Goal: Find specific page/section: Find specific page/section

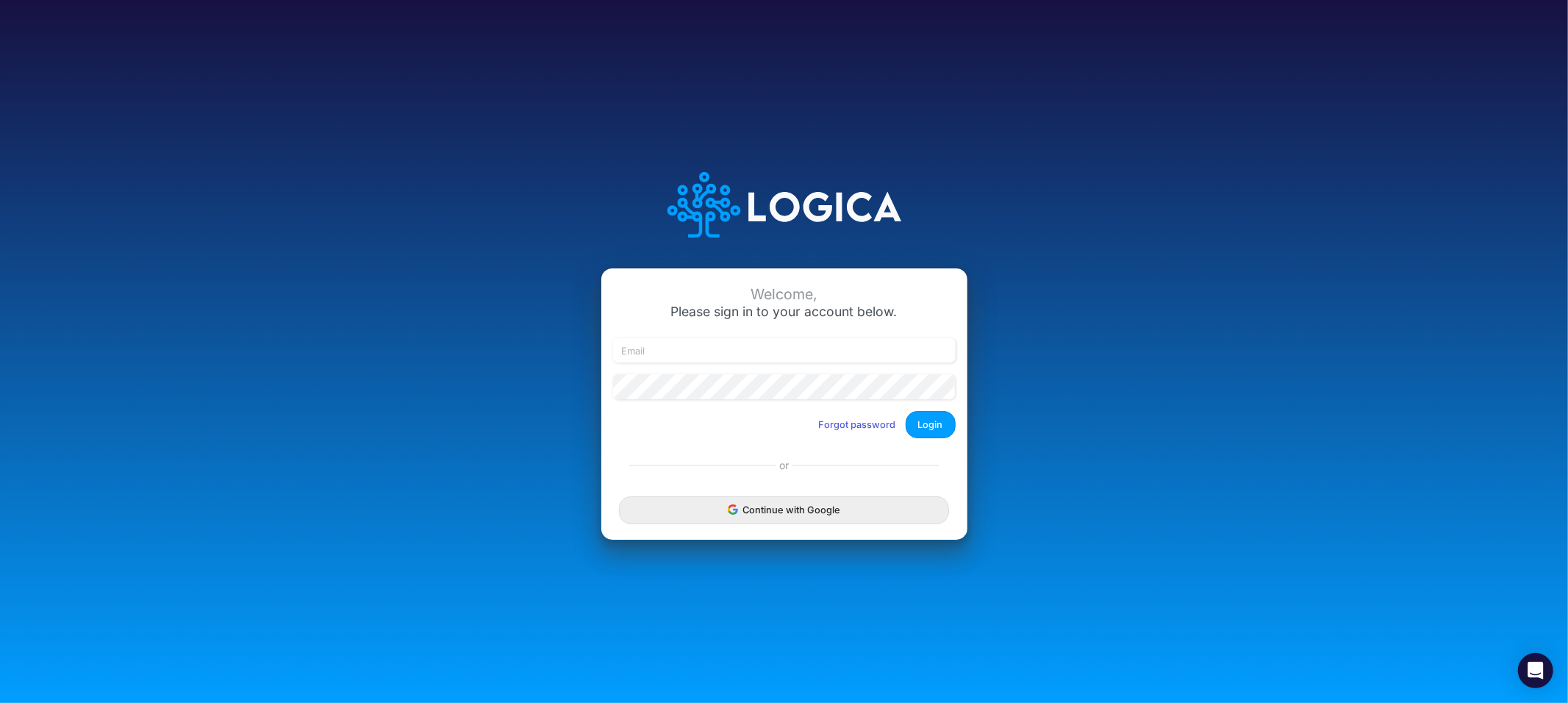
click at [749, 516] on button "Continue with Google" at bounding box center [784, 510] width 330 height 28
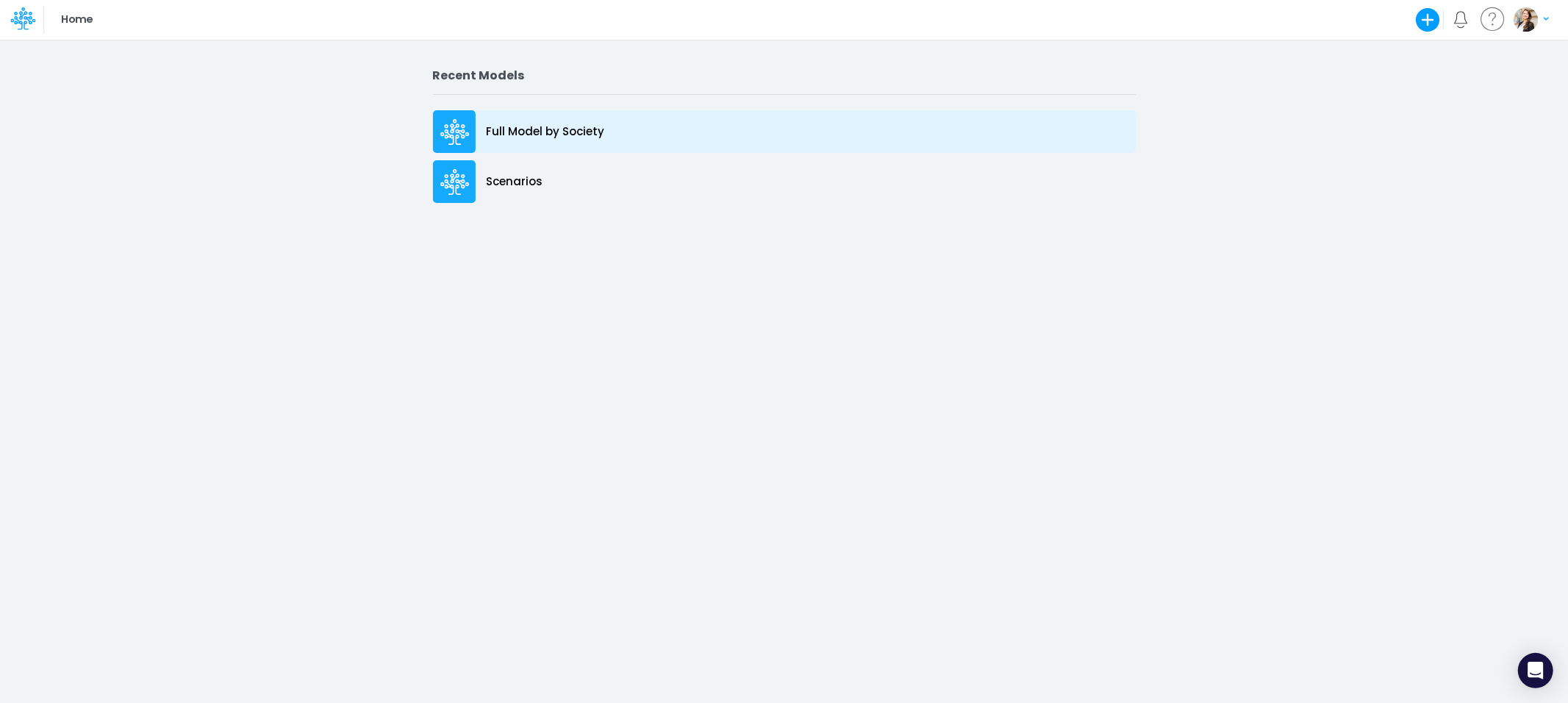
click at [526, 130] on p "Full Model by Society" at bounding box center [545, 132] width 119 height 17
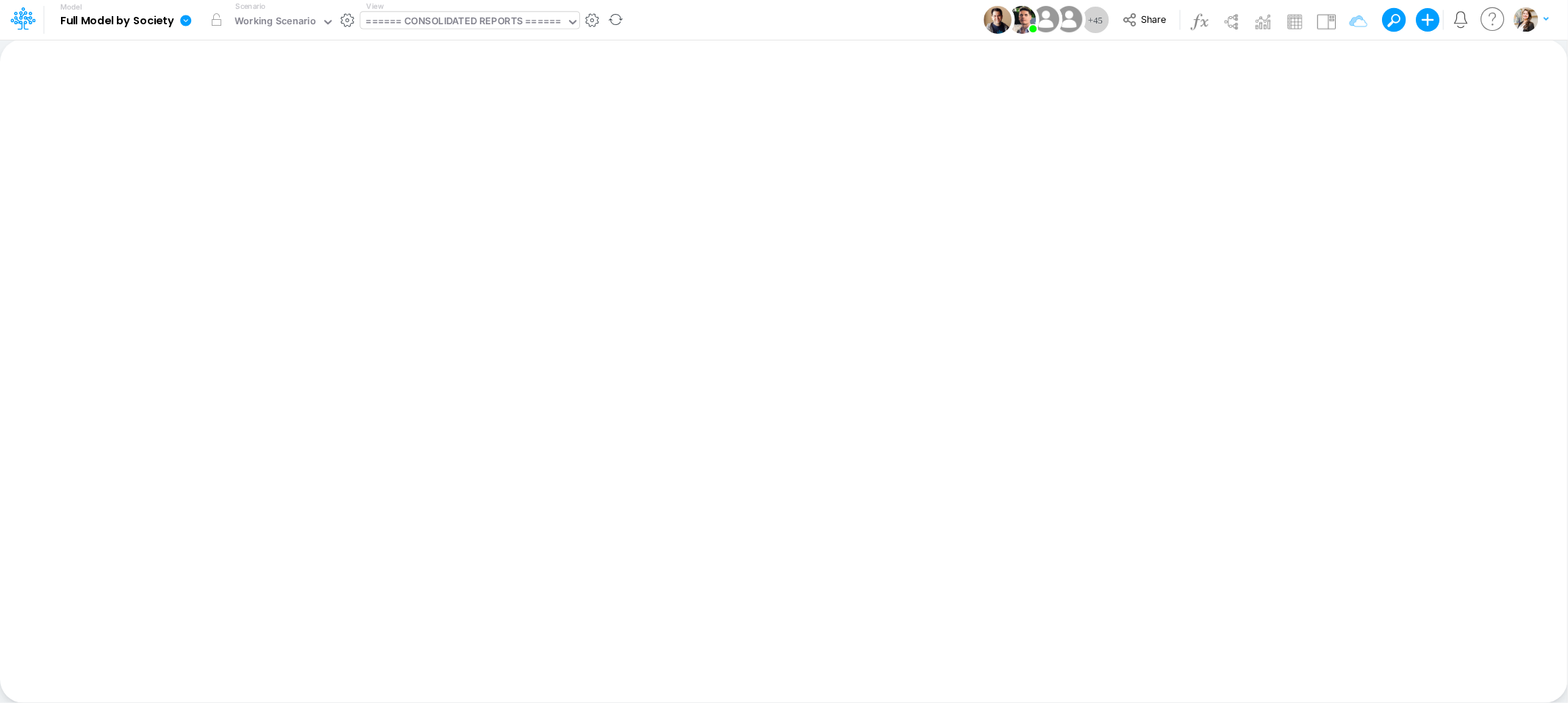
click at [499, 22] on div "====== CONSOLIDATED REPORTS ======" at bounding box center [464, 22] width 195 height 17
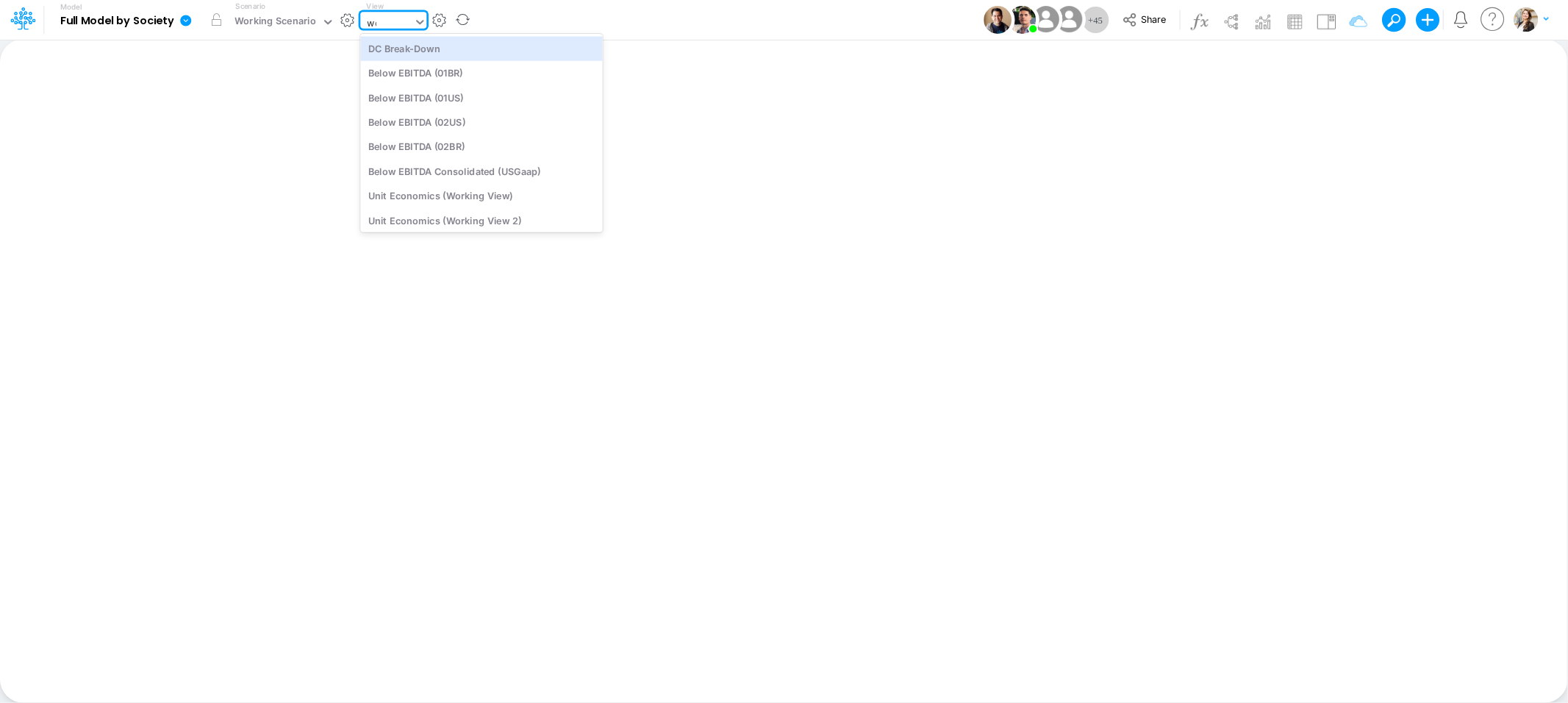
type input "wor"
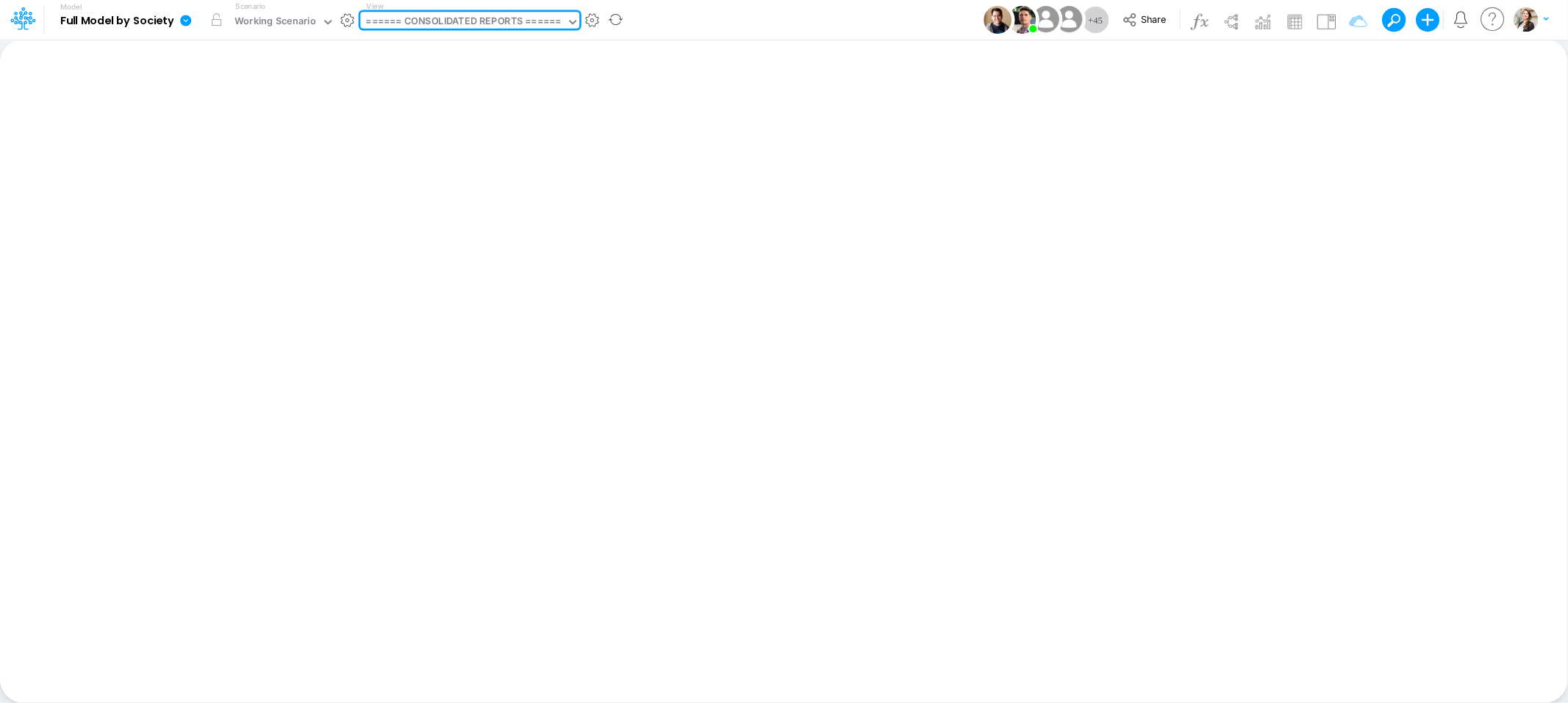
click at [425, 18] on div "====== CONSOLIDATED REPORTS ======" at bounding box center [464, 22] width 195 height 17
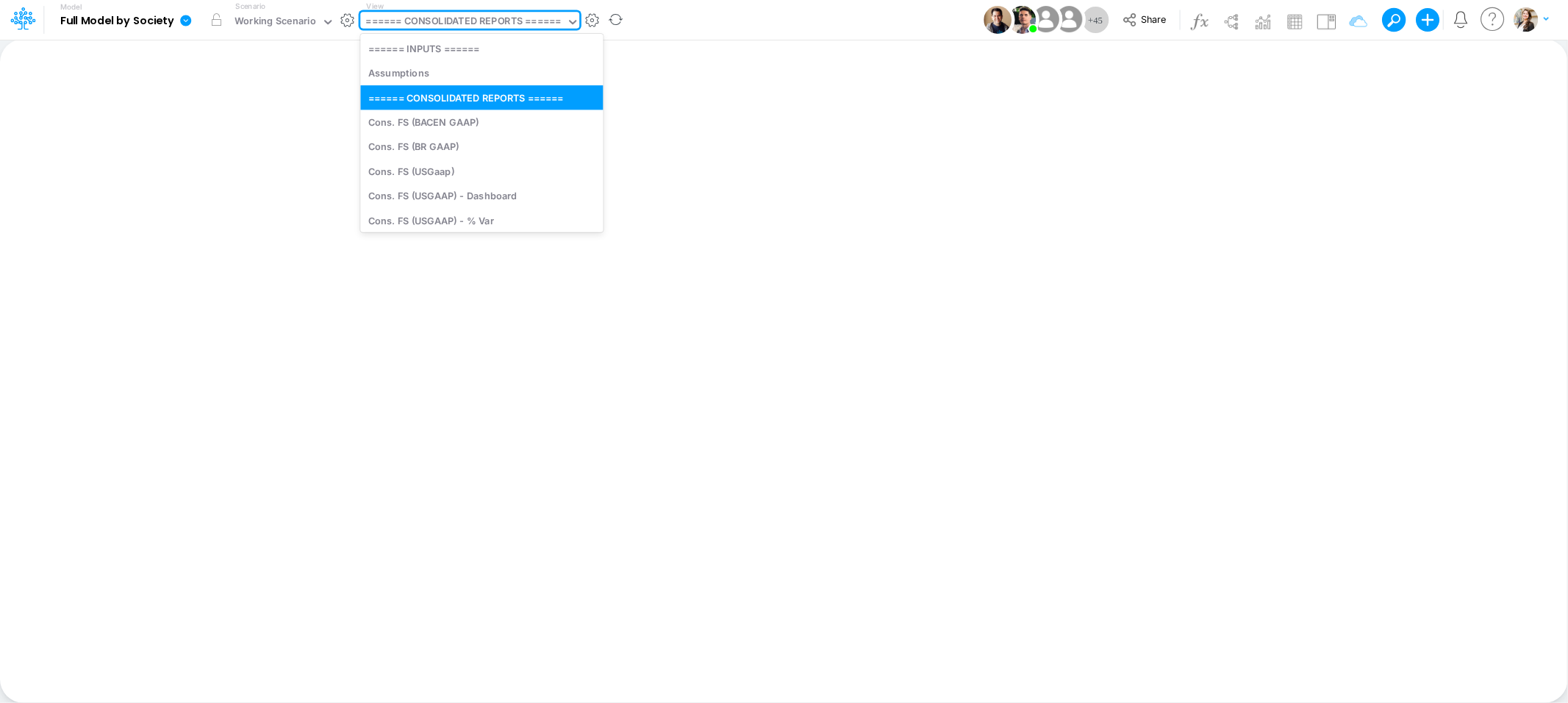
type input "e"
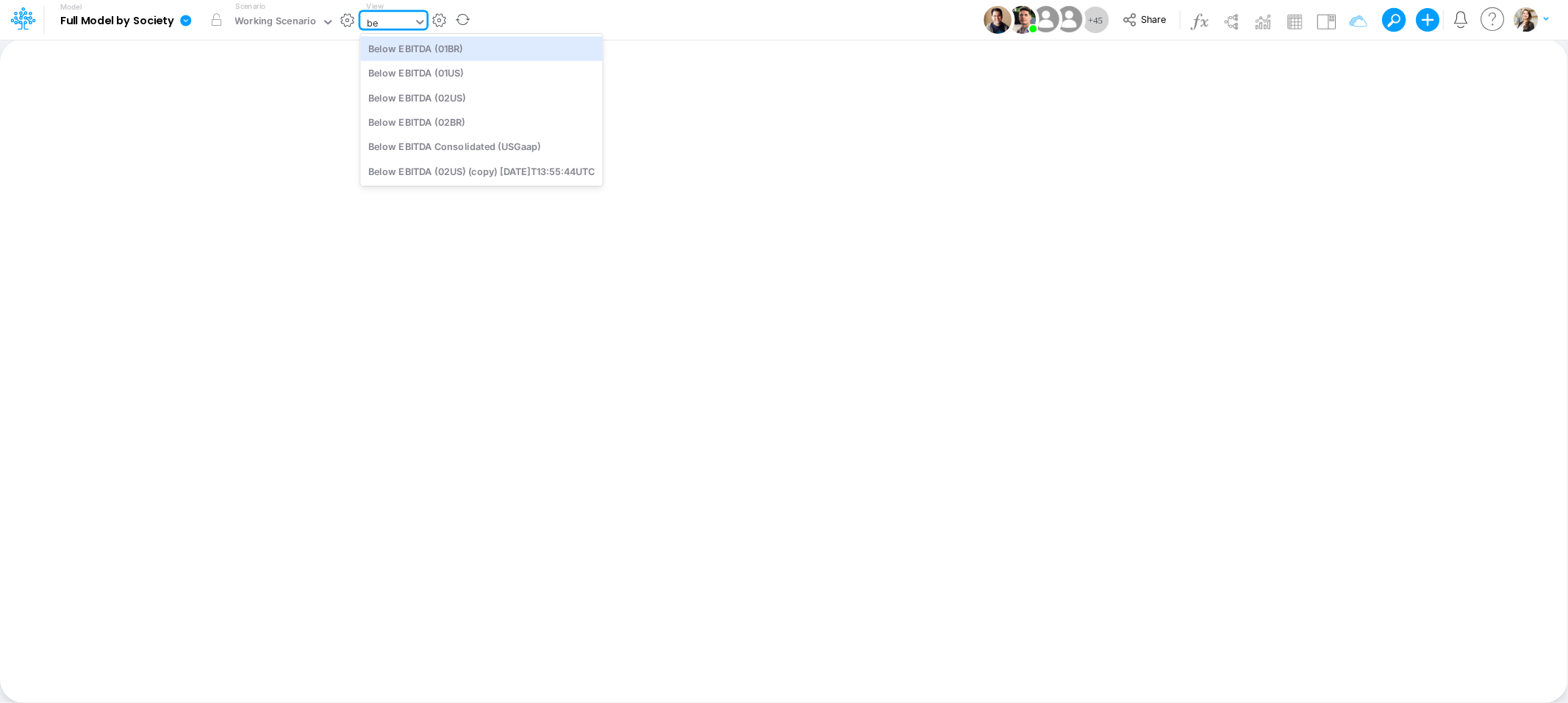
type input "bel"
click at [434, 48] on div "Below EBITDA (01BR)" at bounding box center [481, 48] width 242 height 24
